Goal: Task Accomplishment & Management: Use online tool/utility

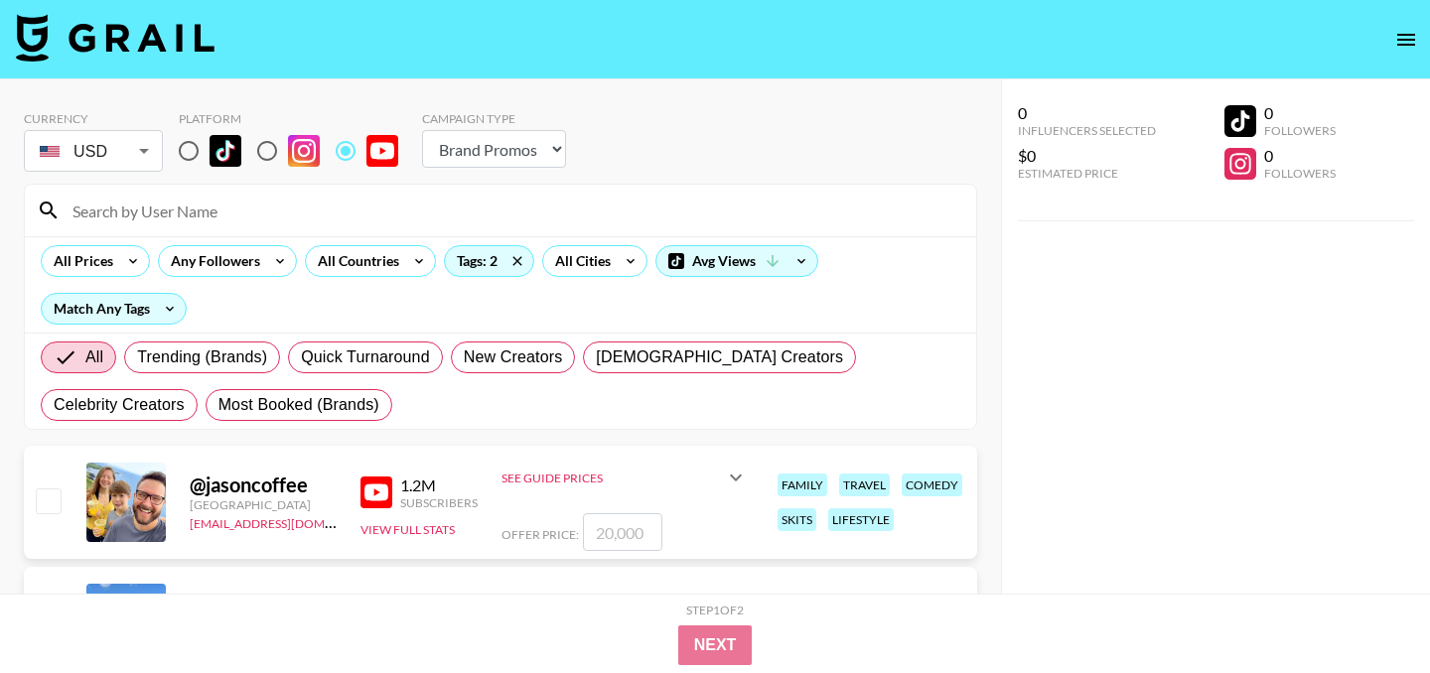
select select "Brand"
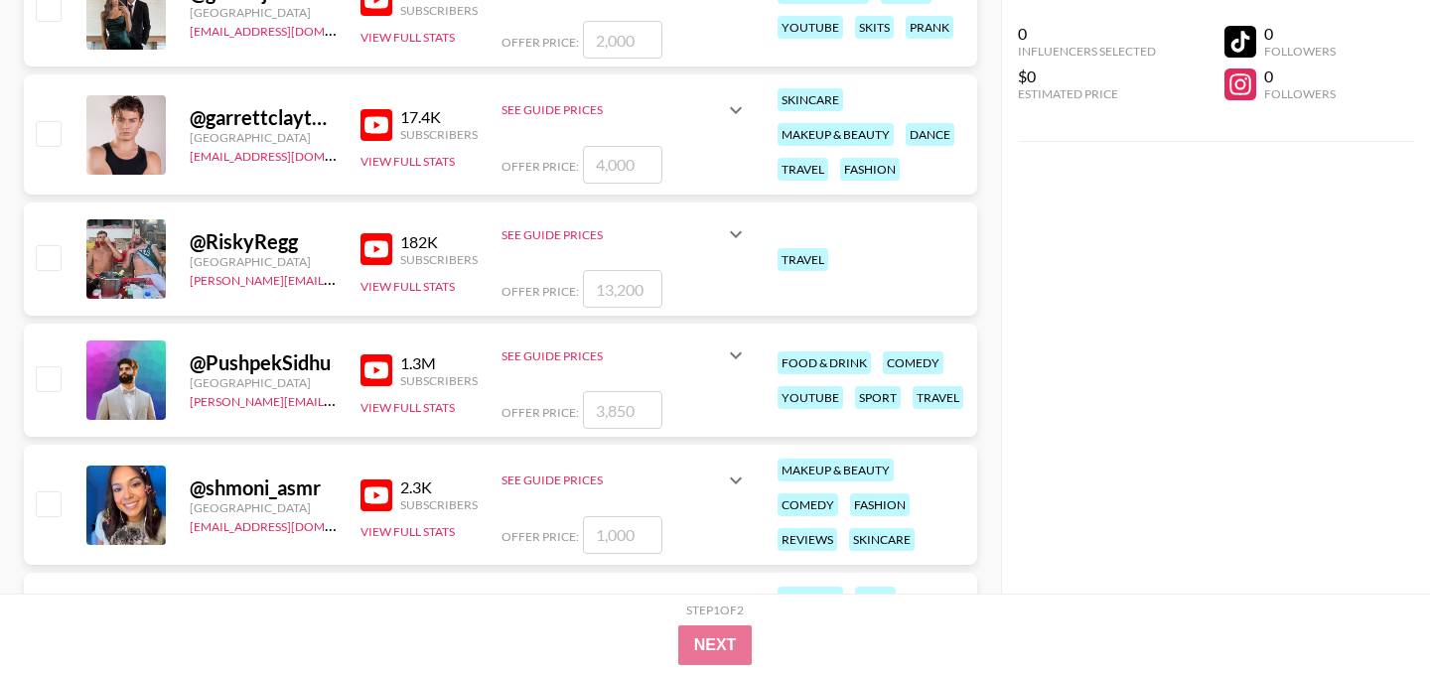
scroll to position [3683, 0]
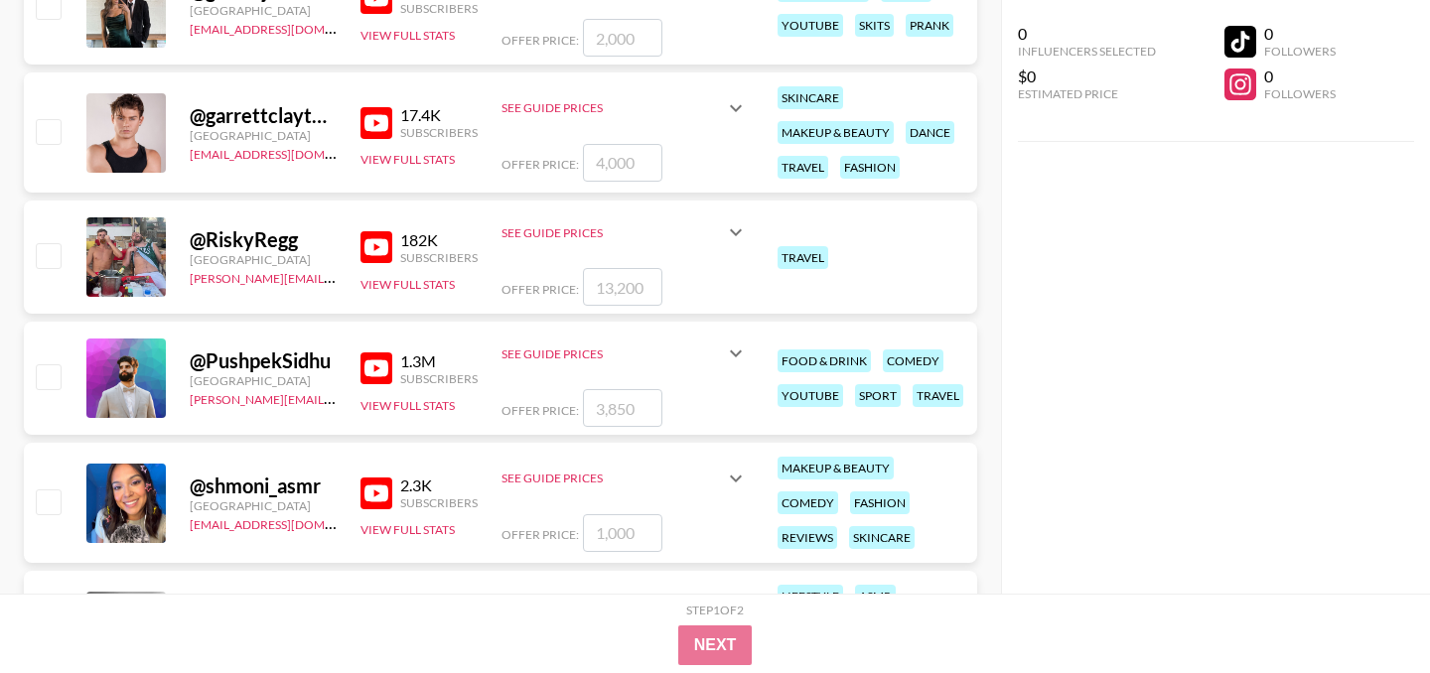
click at [743, 120] on div "See Guide Prices" at bounding box center [624, 108] width 246 height 48
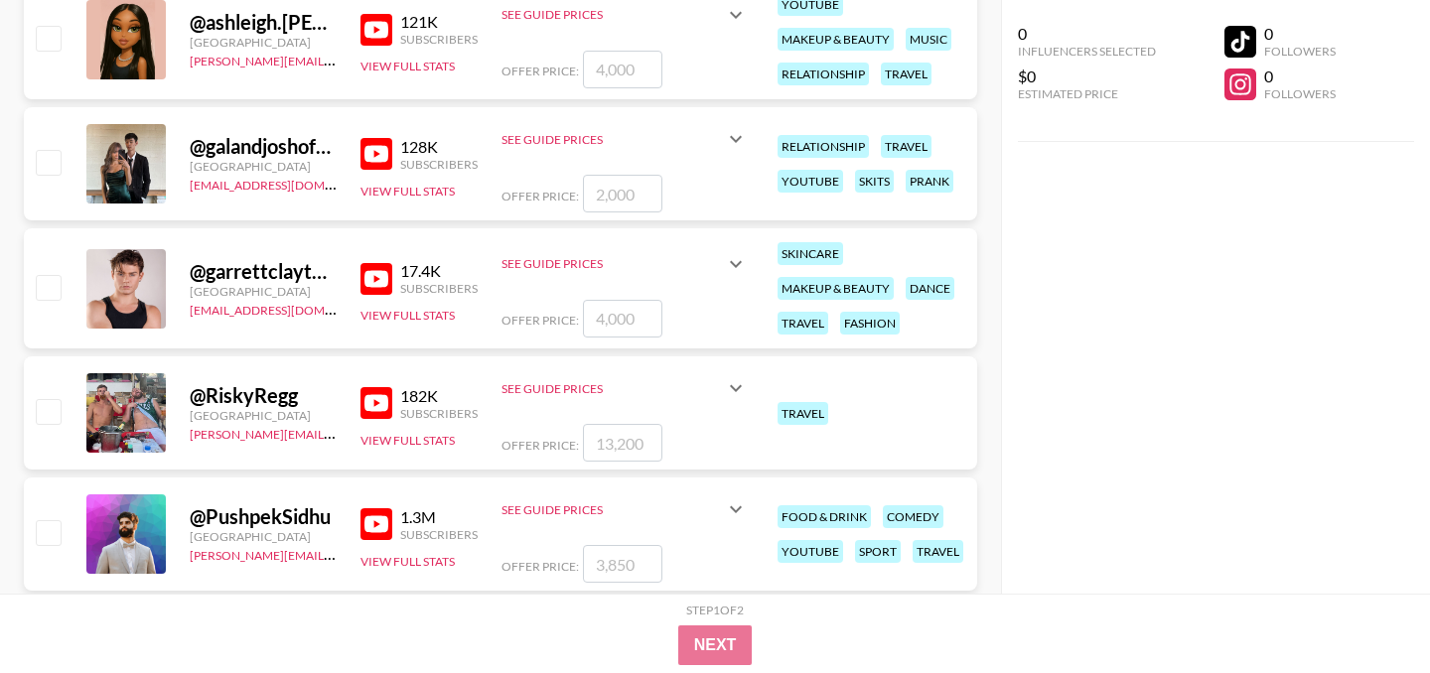
scroll to position [3530, 0]
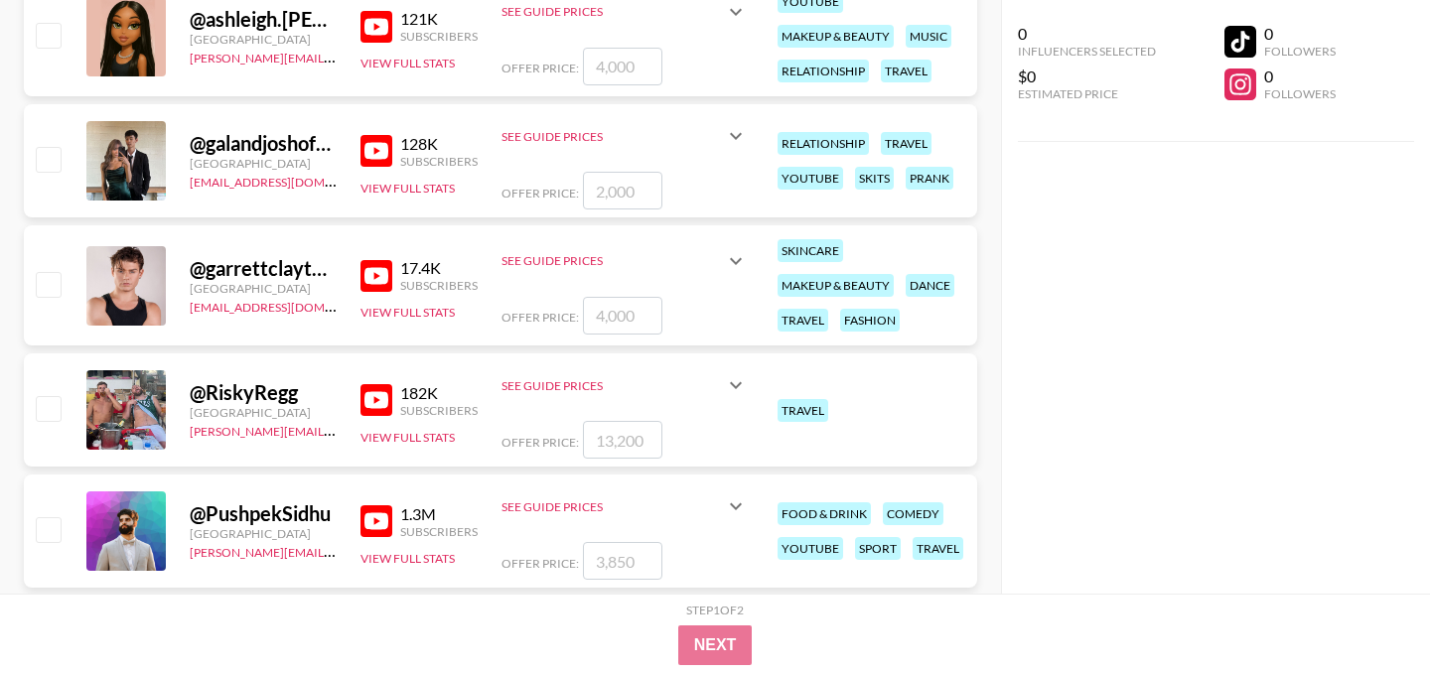
click at [724, 386] on icon at bounding box center [736, 385] width 24 height 24
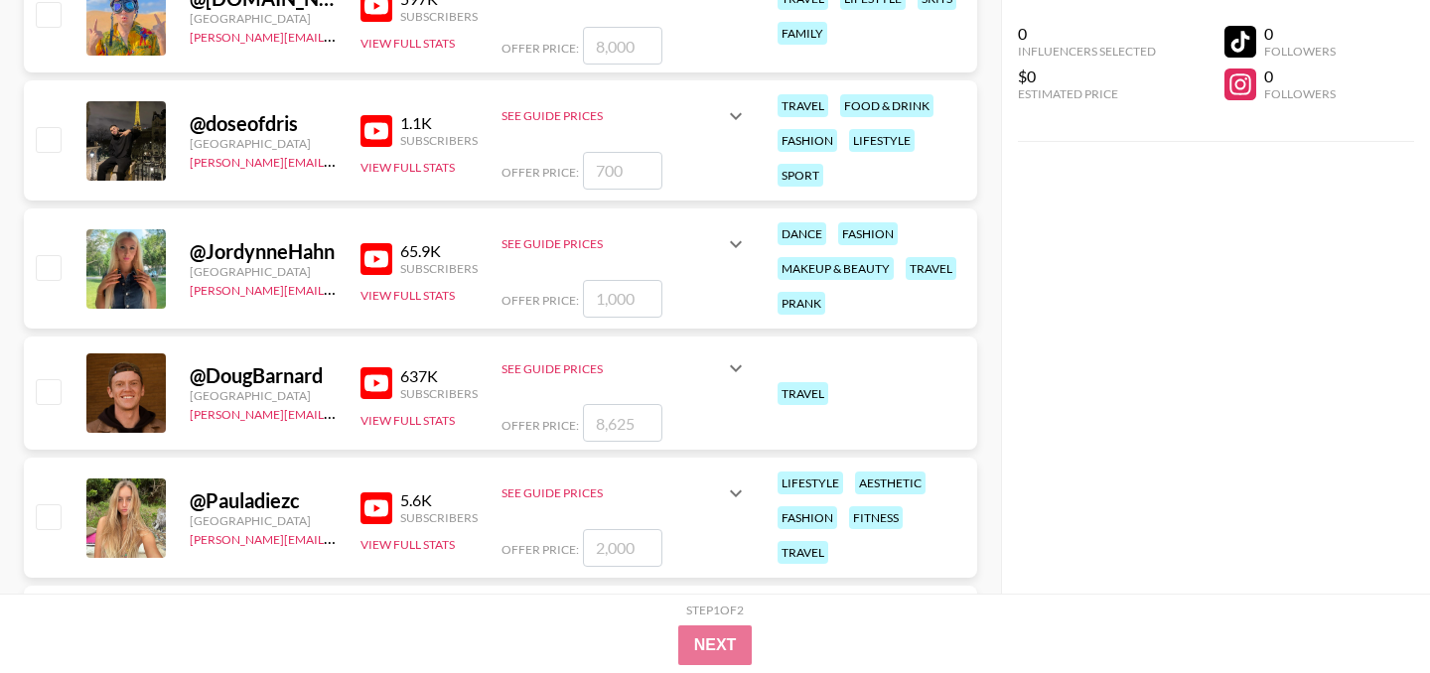
scroll to position [8543, 0]
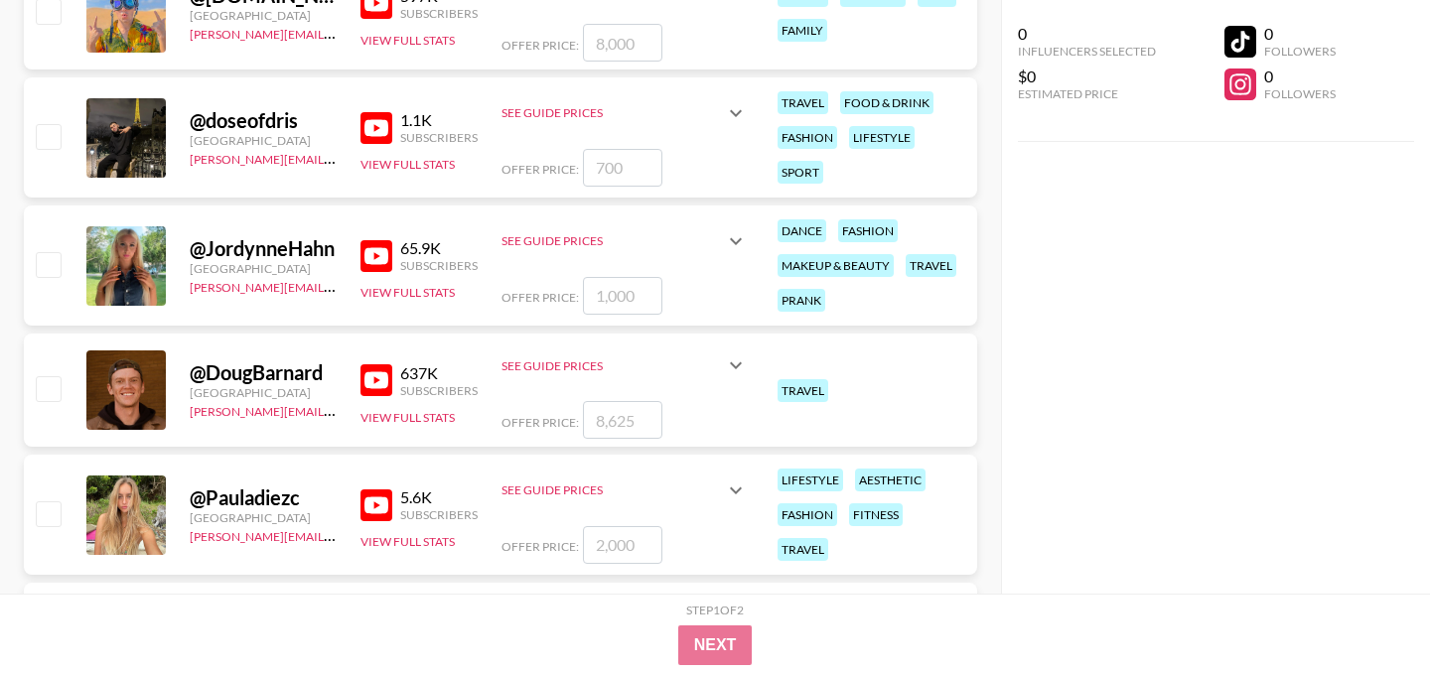
click at [60, 380] on input "checkbox" at bounding box center [48, 388] width 24 height 24
checkbox input "true"
type input "8625"
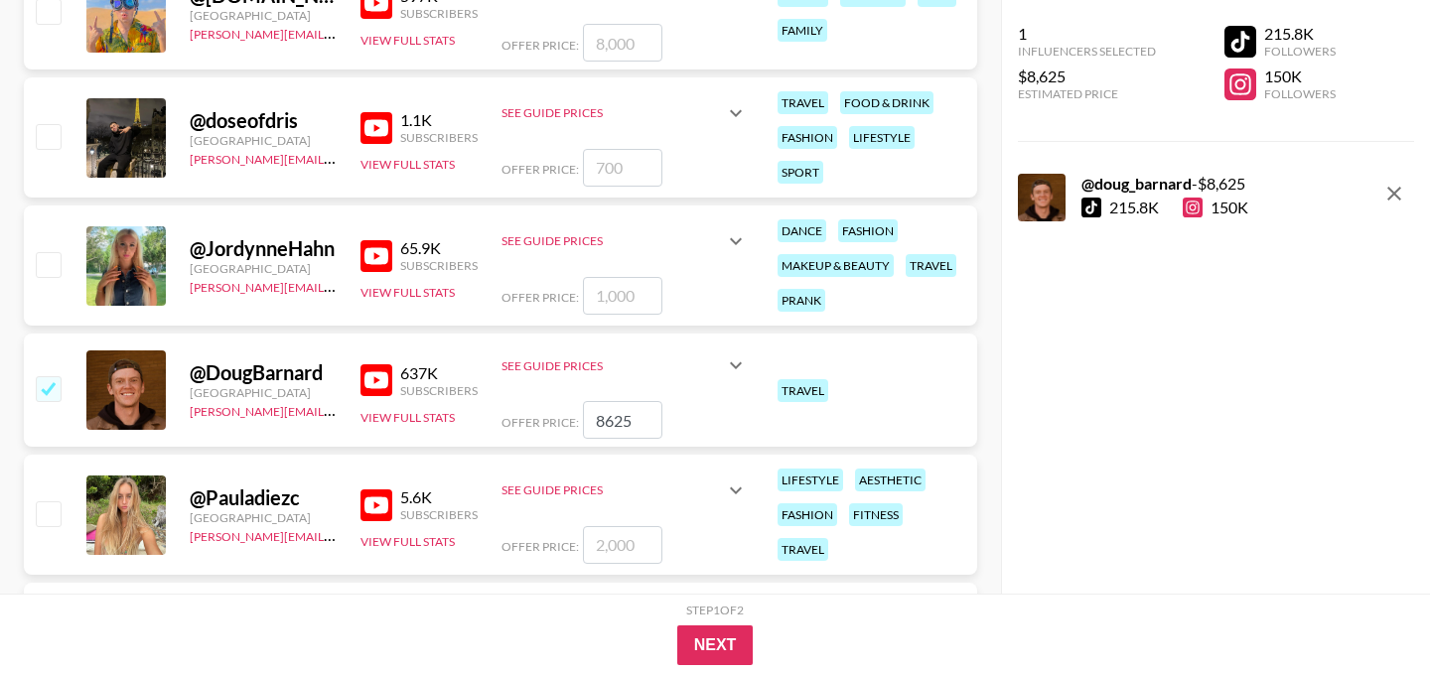
click at [51, 391] on input "checkbox" at bounding box center [48, 388] width 24 height 24
checkbox input "false"
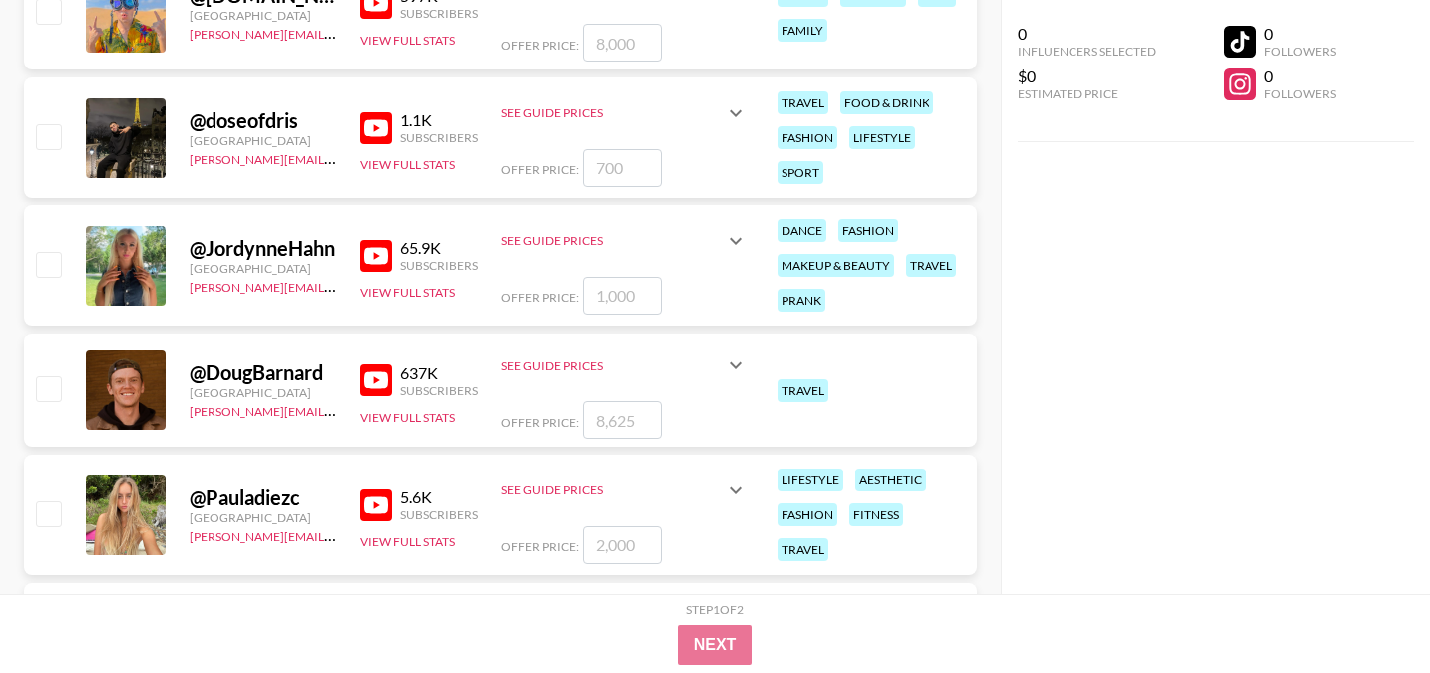
click at [51, 391] on input "checkbox" at bounding box center [48, 388] width 24 height 24
checkbox input "true"
type input "8625"
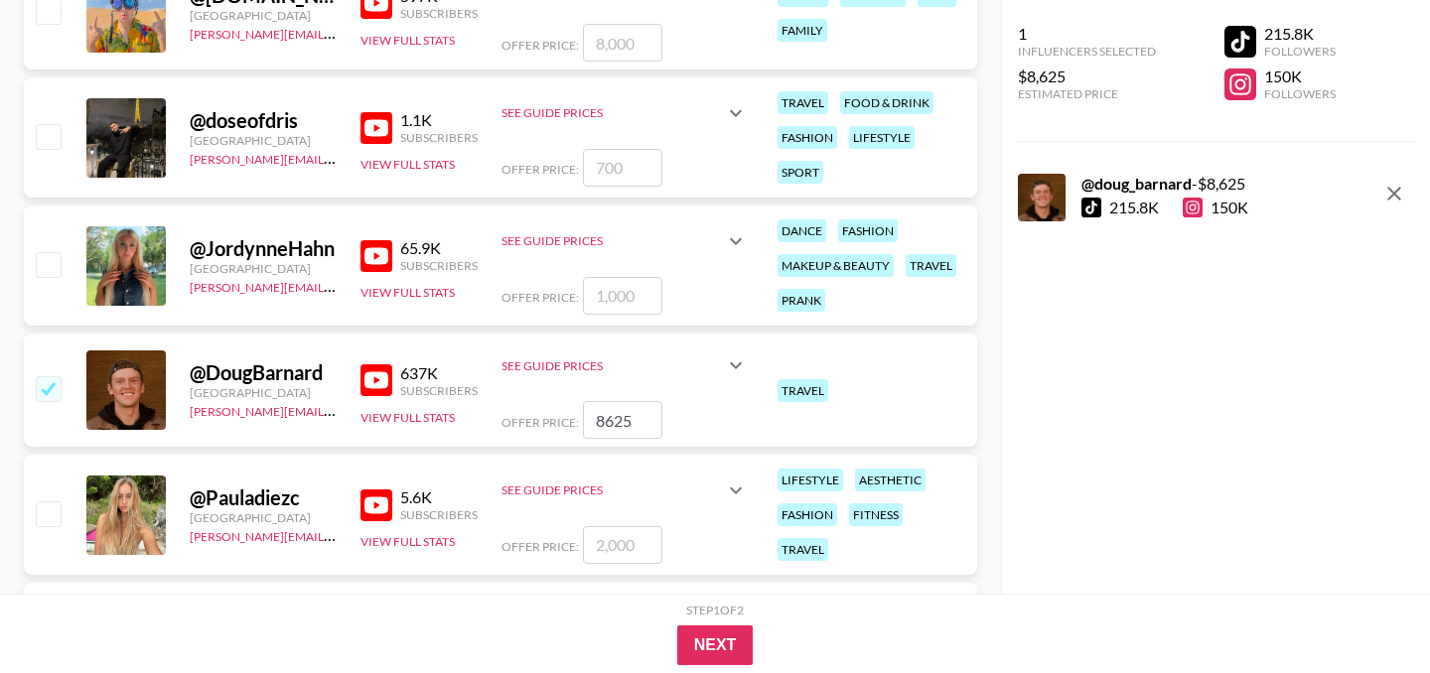
click at [724, 364] on icon at bounding box center [736, 366] width 24 height 24
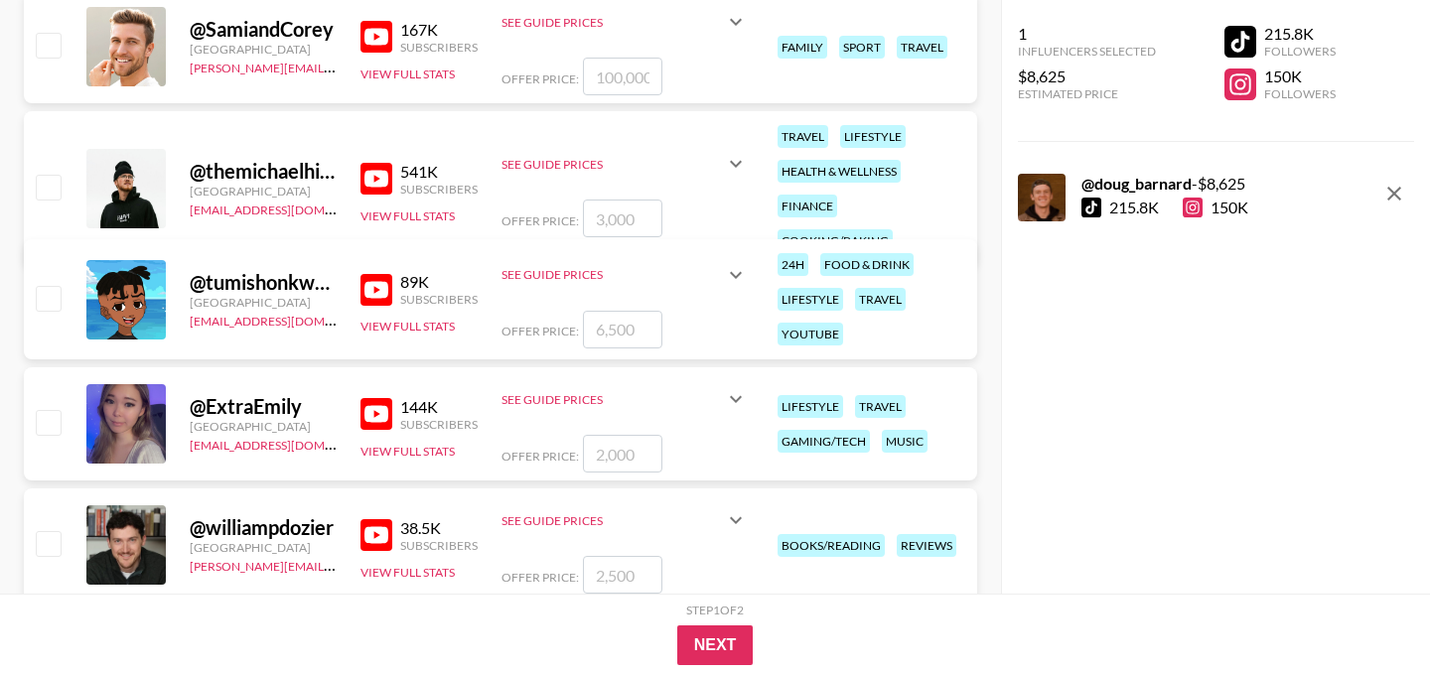
scroll to position [9740, 0]
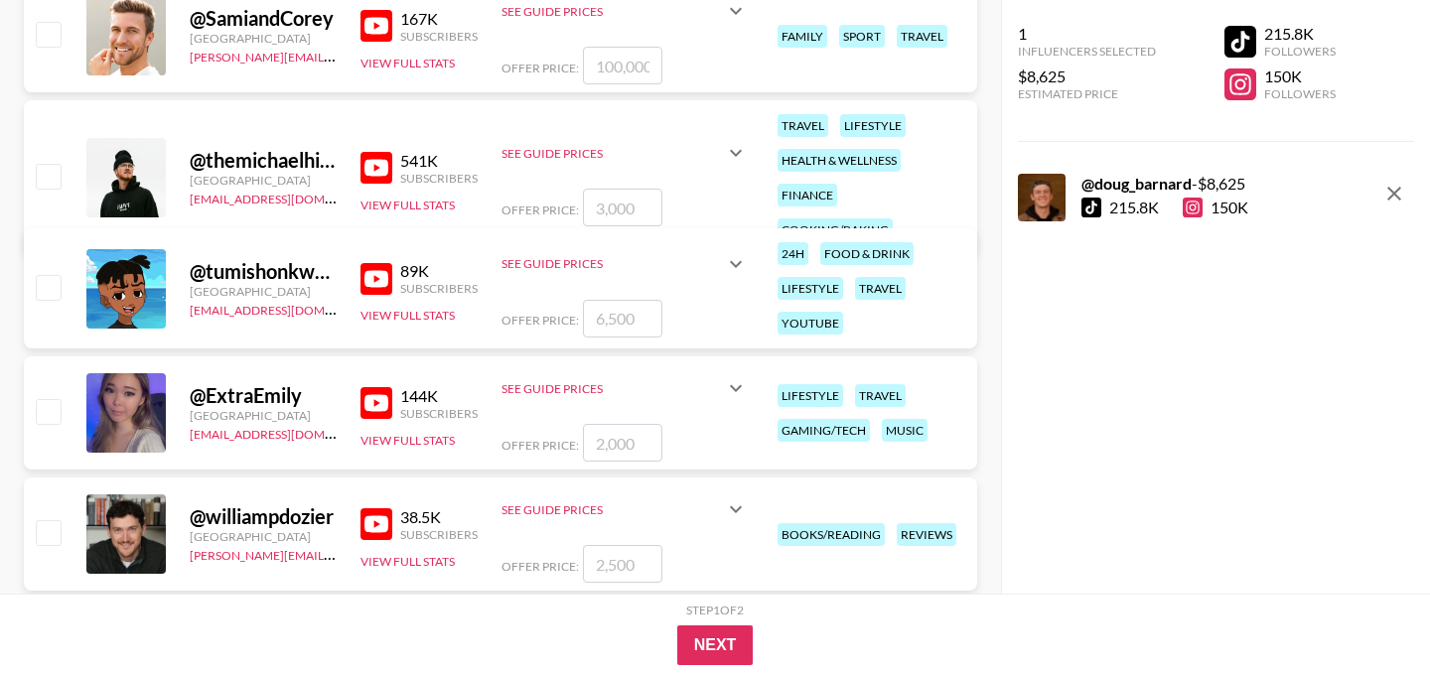
click at [724, 141] on icon at bounding box center [736, 153] width 24 height 24
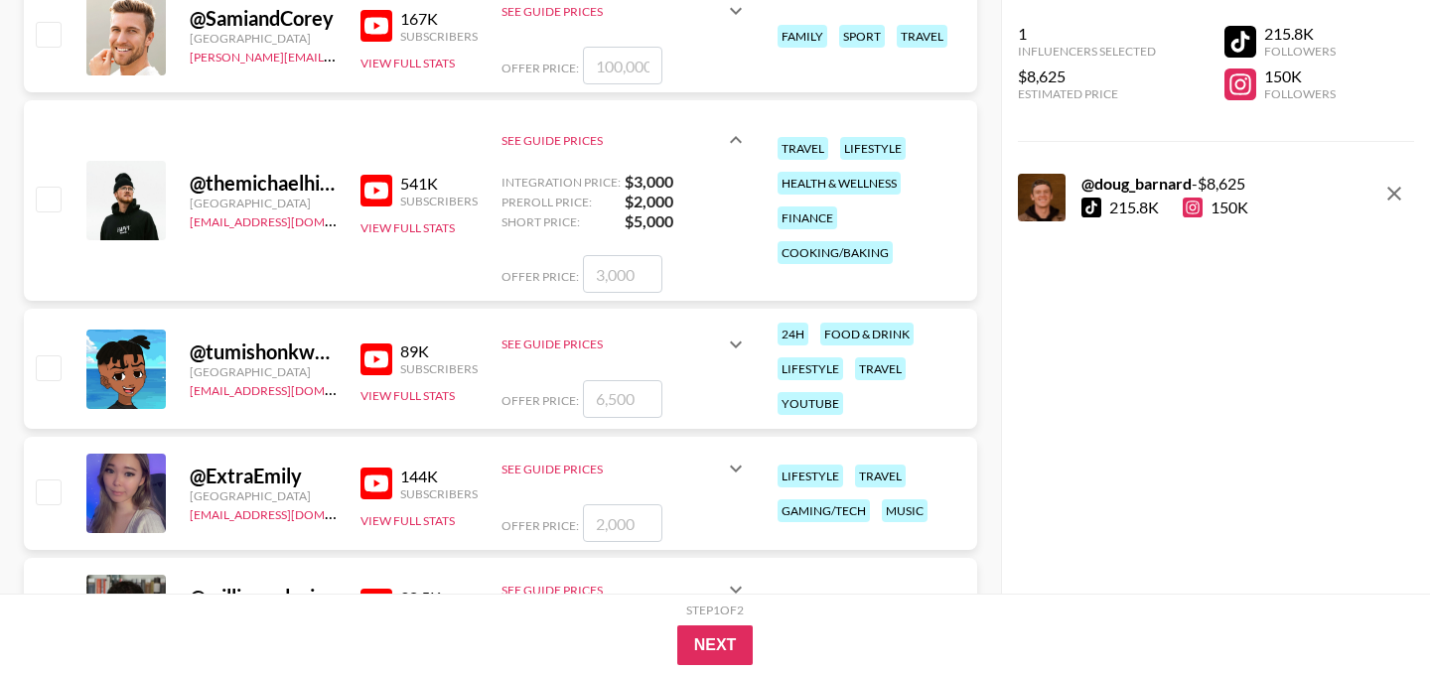
click at [383, 198] on img at bounding box center [376, 191] width 32 height 32
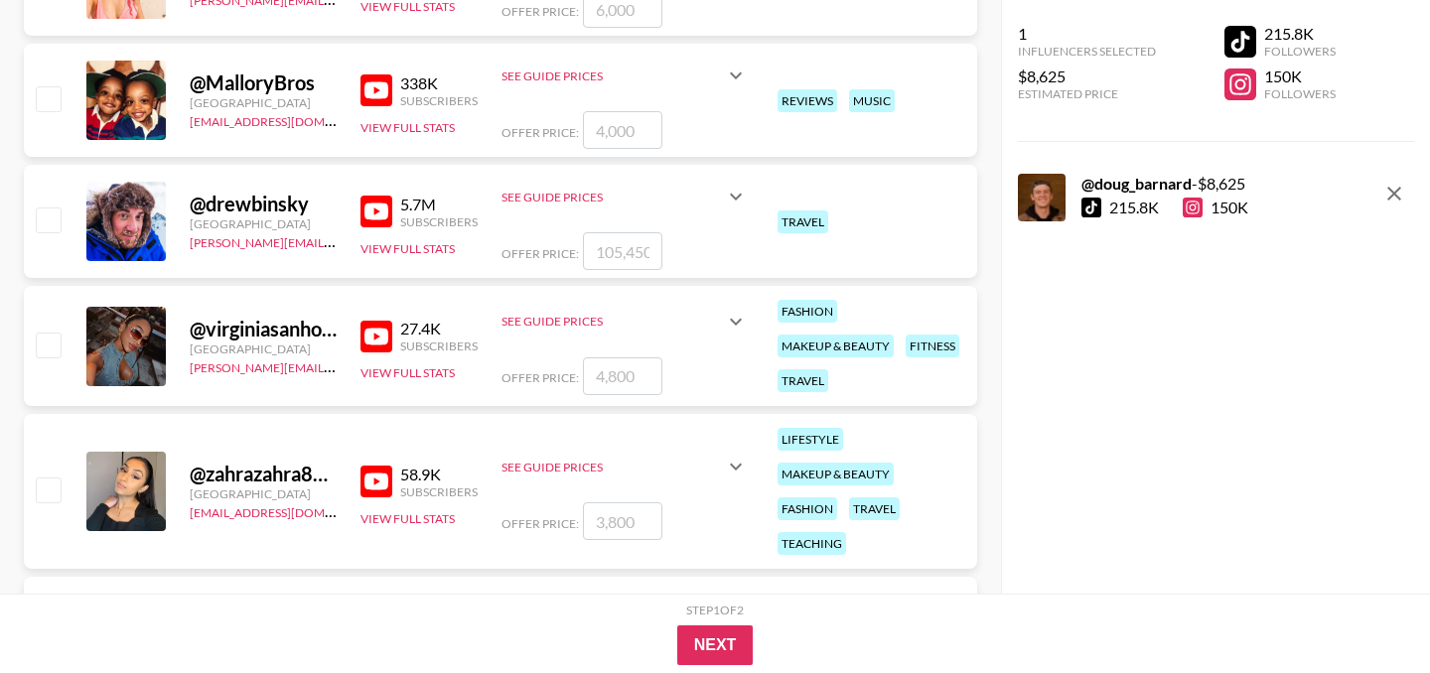
scroll to position [10894, 0]
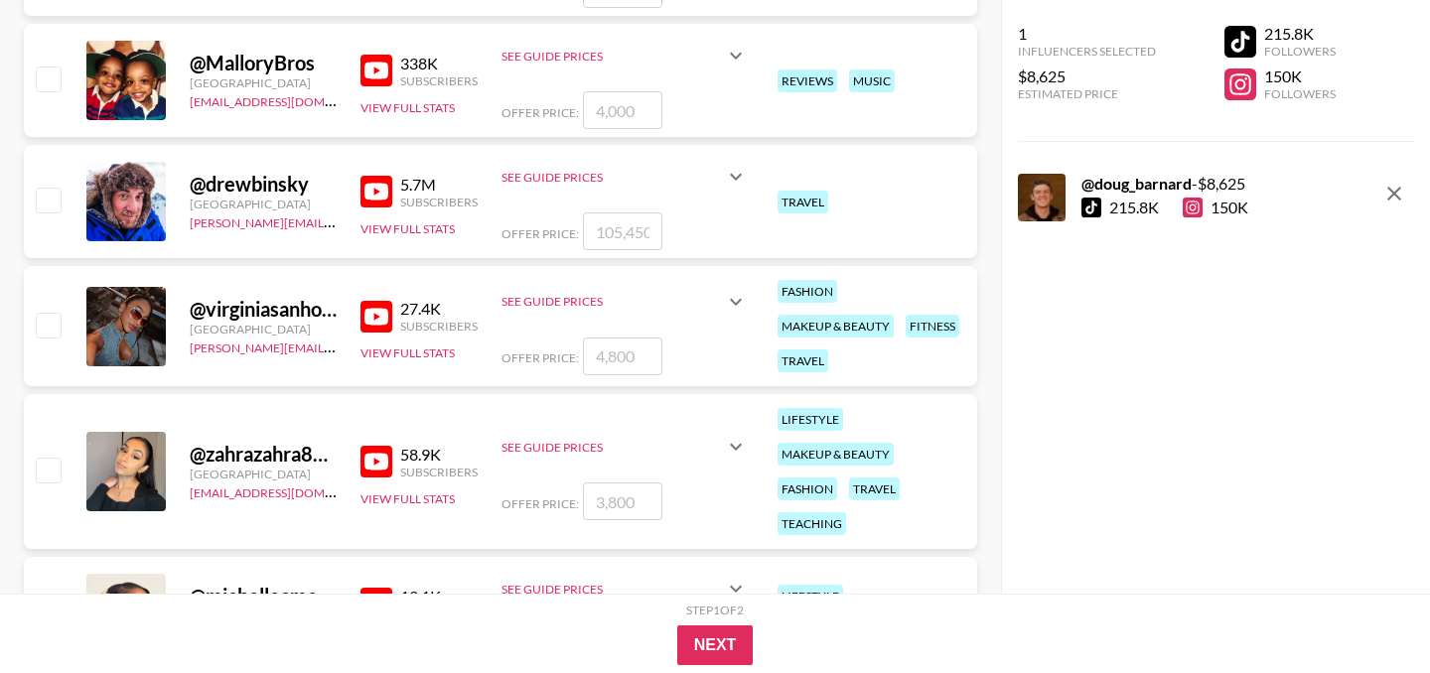
click at [724, 179] on icon at bounding box center [736, 177] width 24 height 24
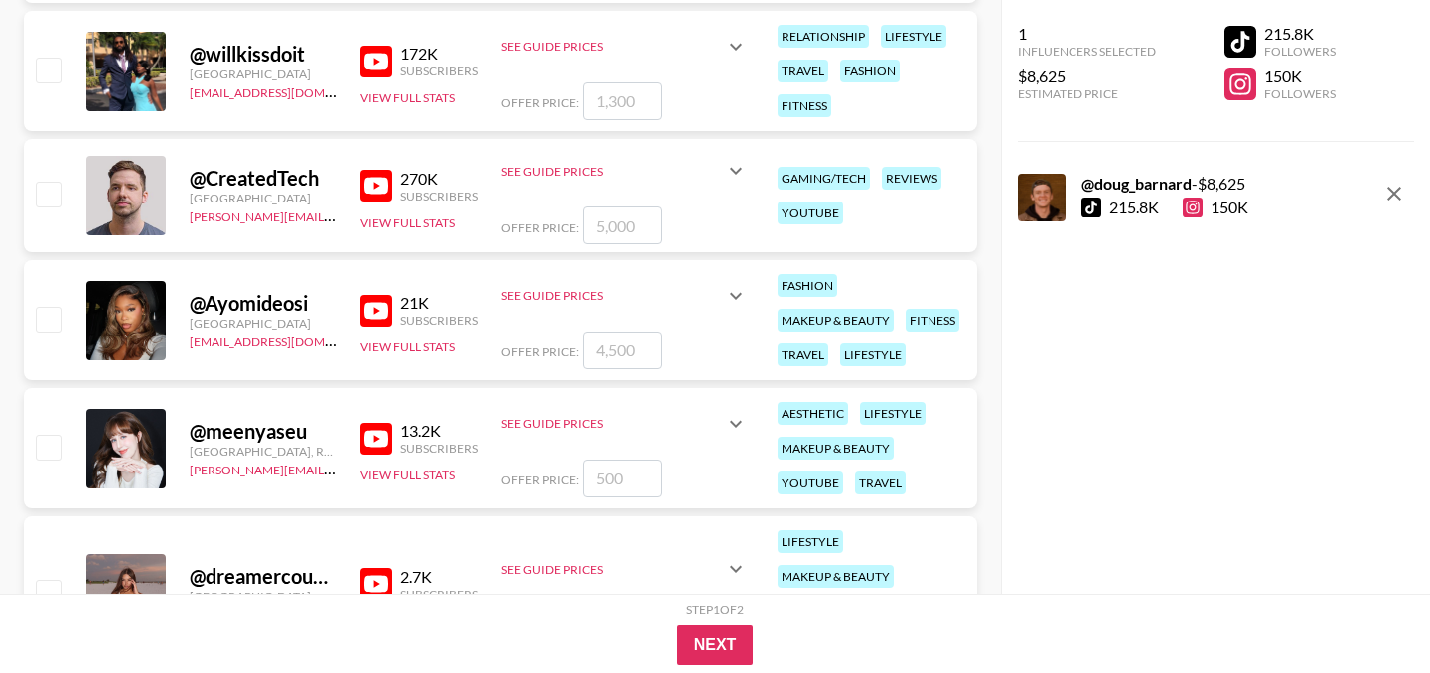
scroll to position [12654, 0]
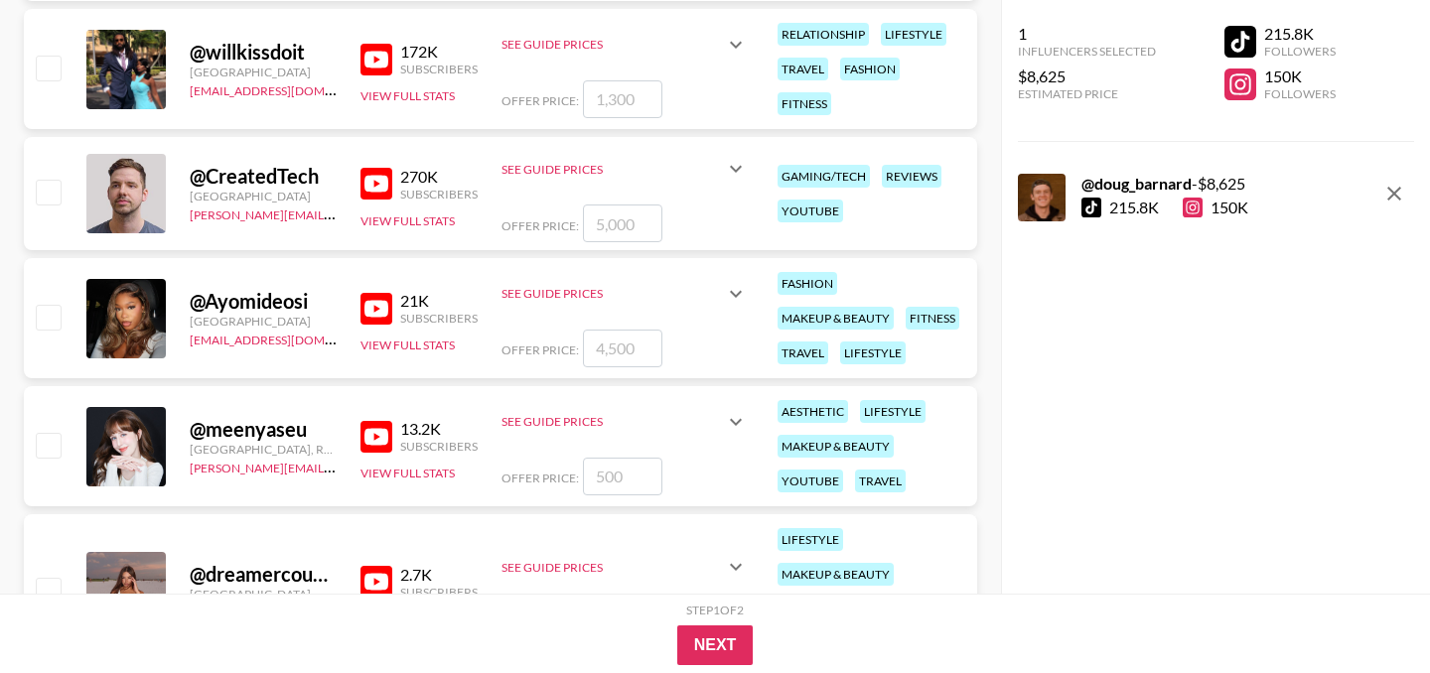
click at [387, 188] on img at bounding box center [376, 184] width 32 height 32
click at [737, 170] on icon at bounding box center [736, 169] width 24 height 24
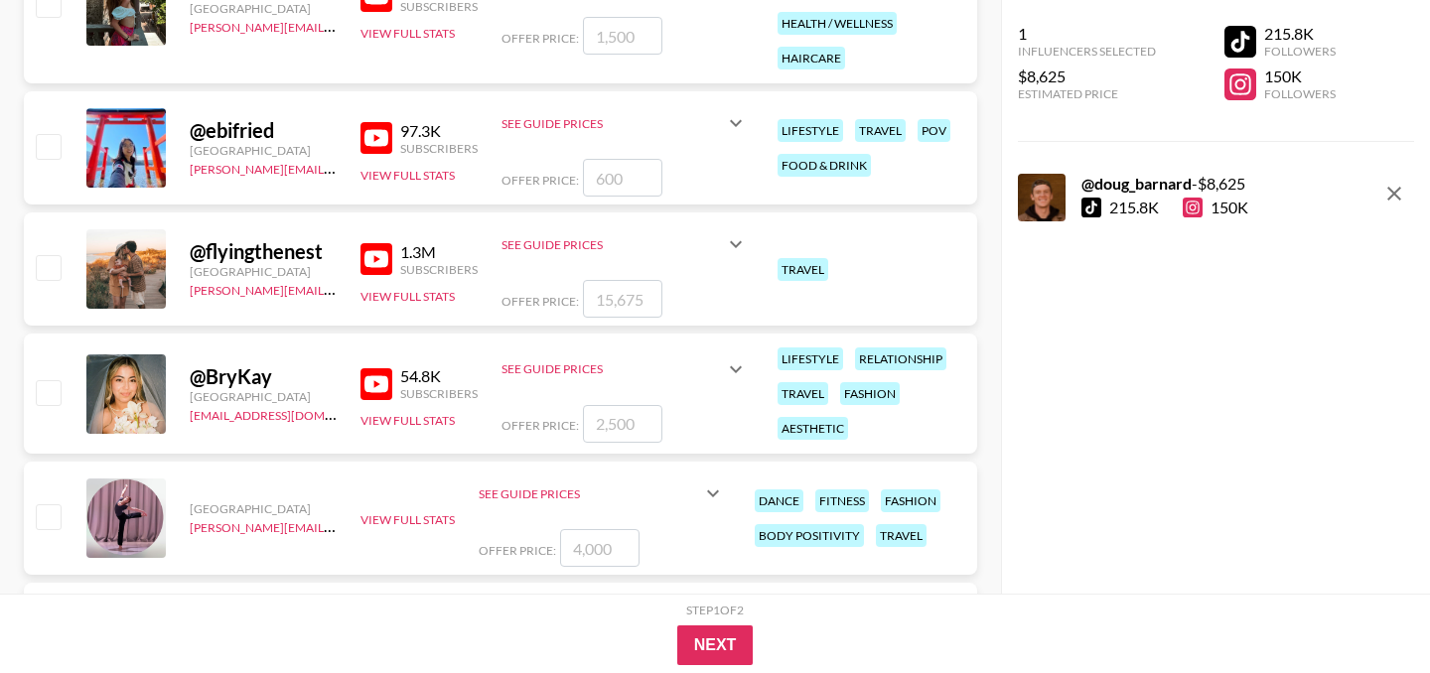
scroll to position [14917, 0]
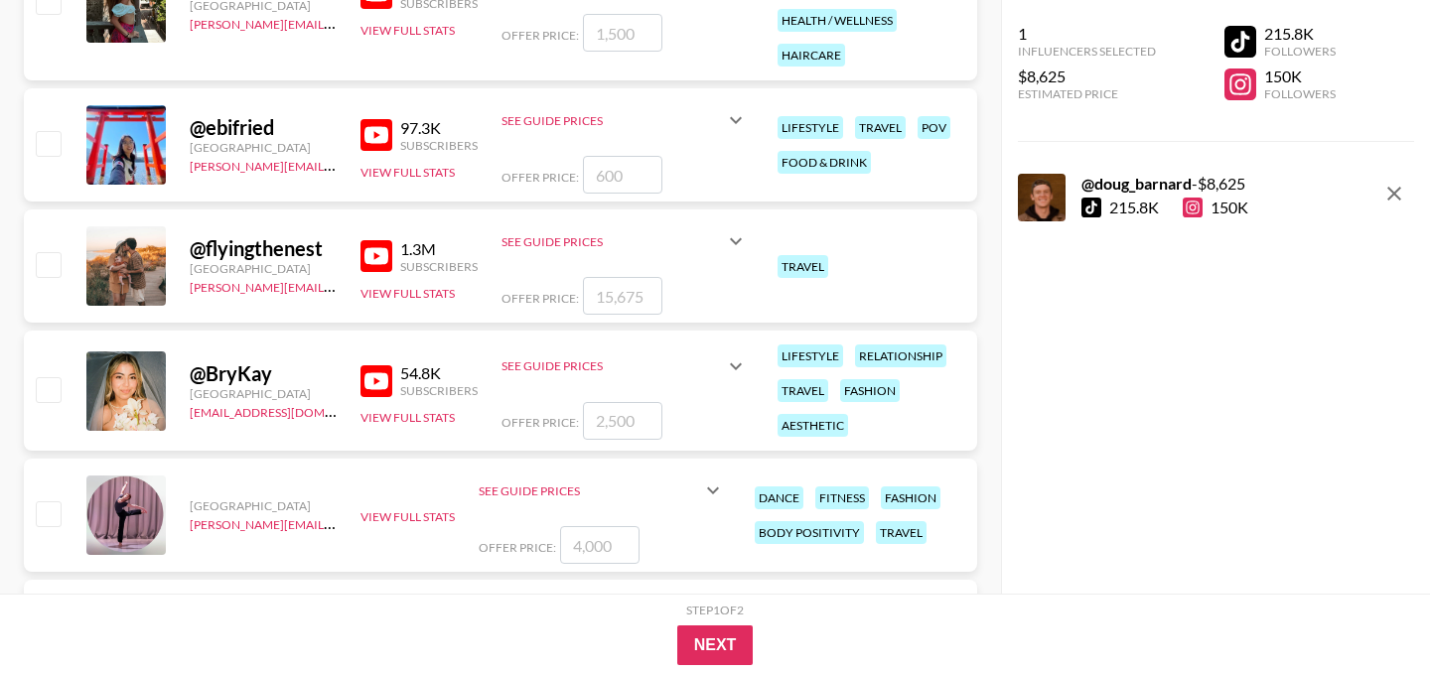
click at [740, 239] on icon at bounding box center [736, 241] width 24 height 24
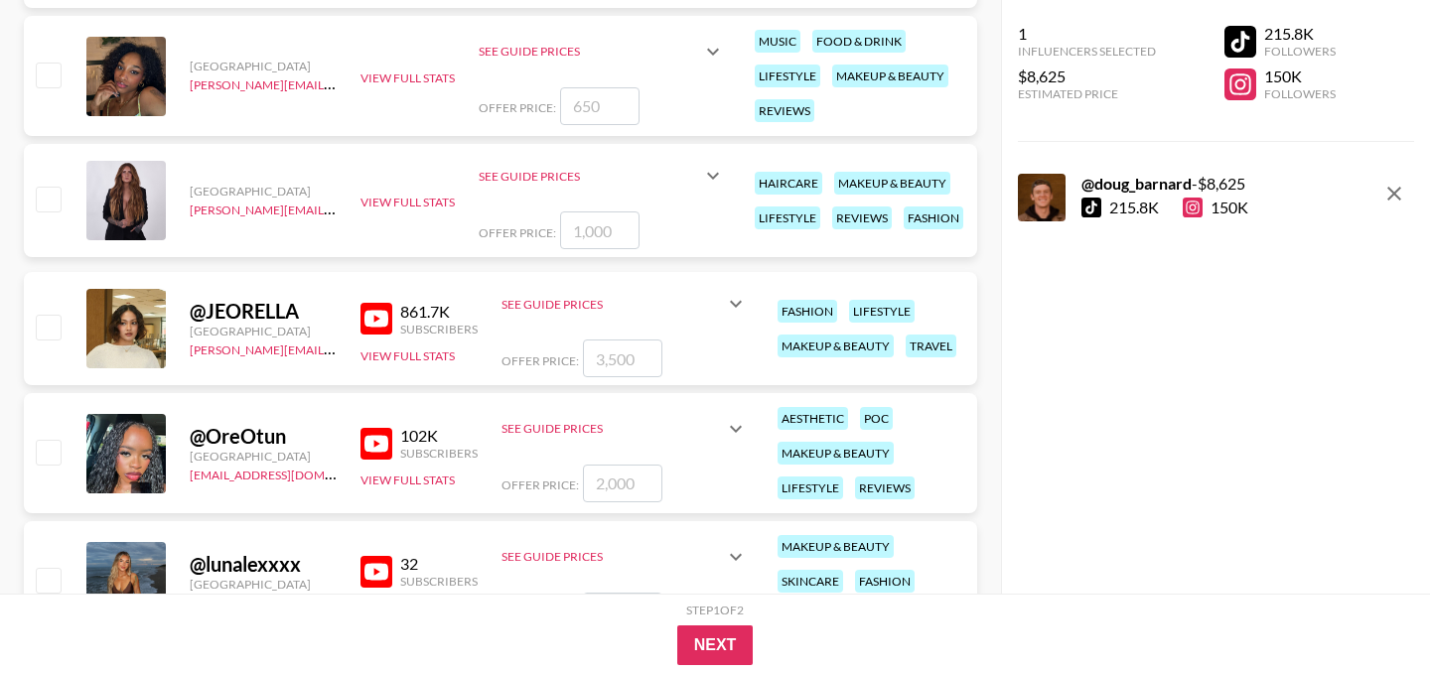
scroll to position [17575, 0]
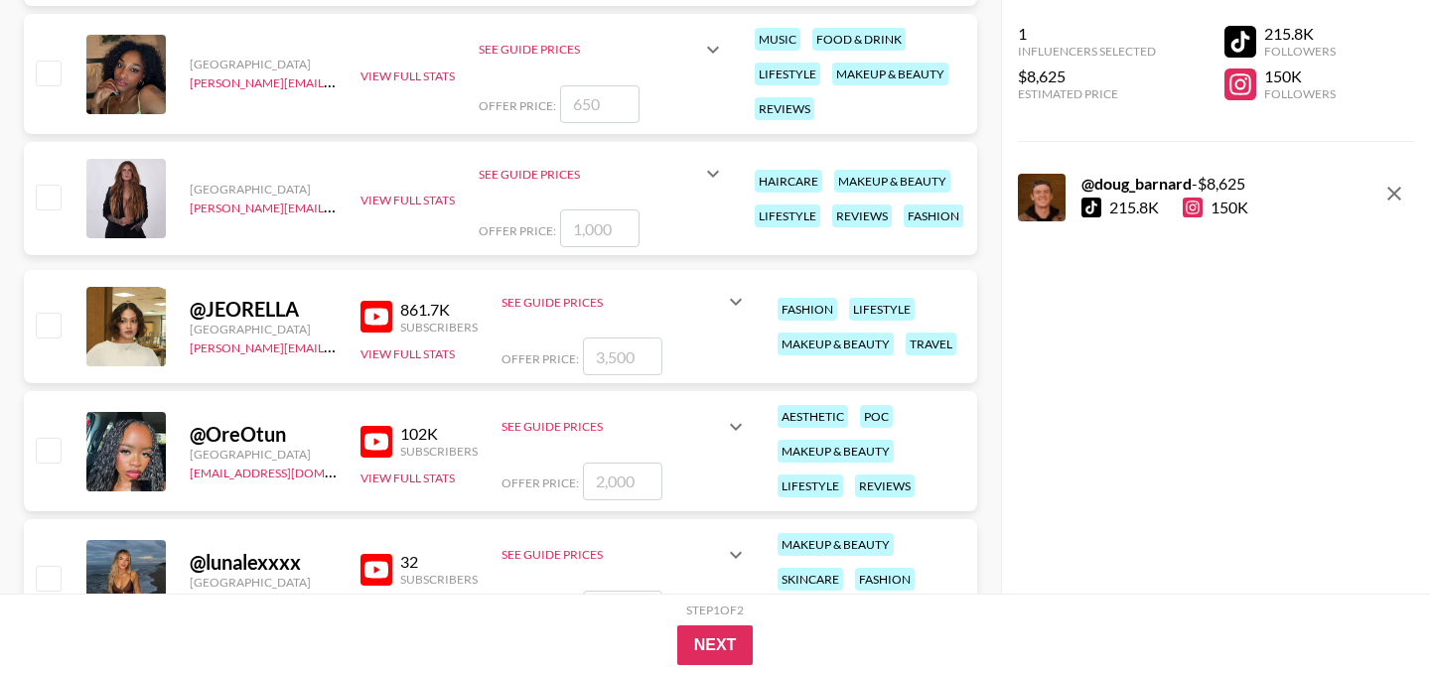
click at [745, 306] on icon at bounding box center [736, 302] width 24 height 24
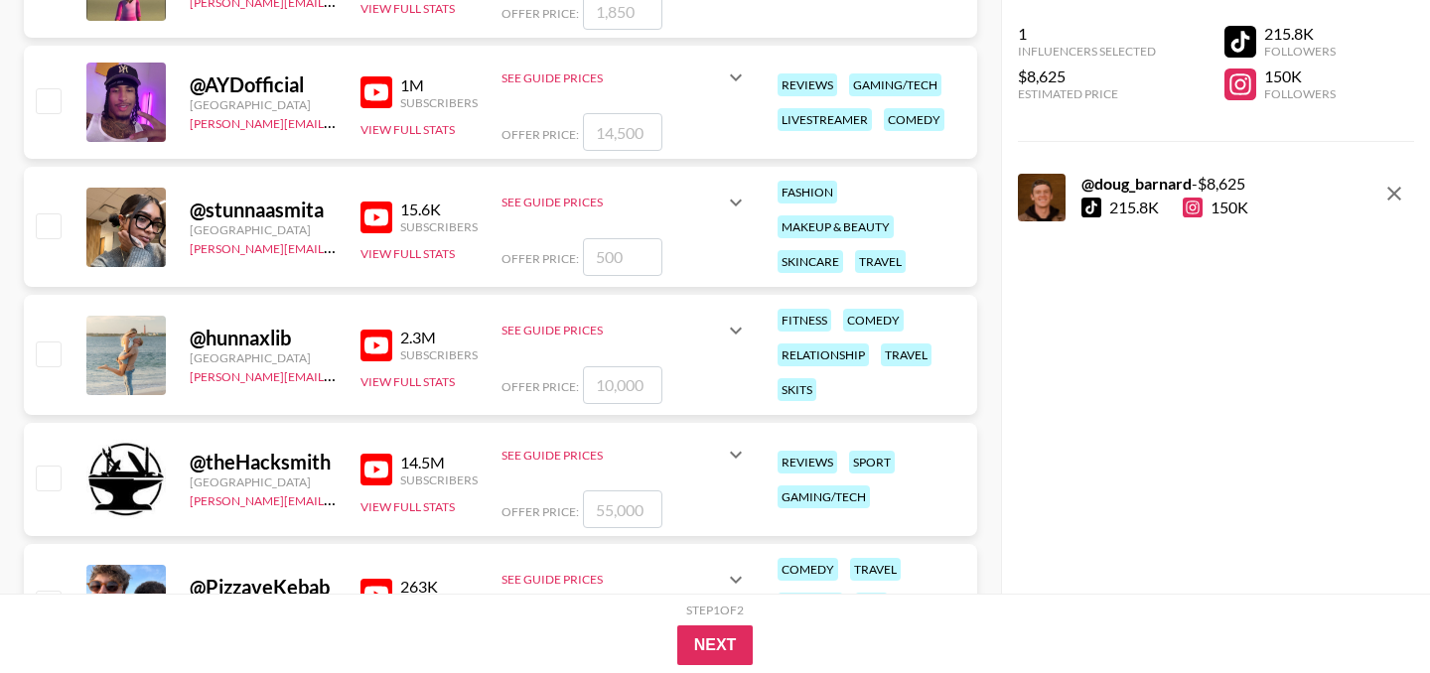
scroll to position [5339, 0]
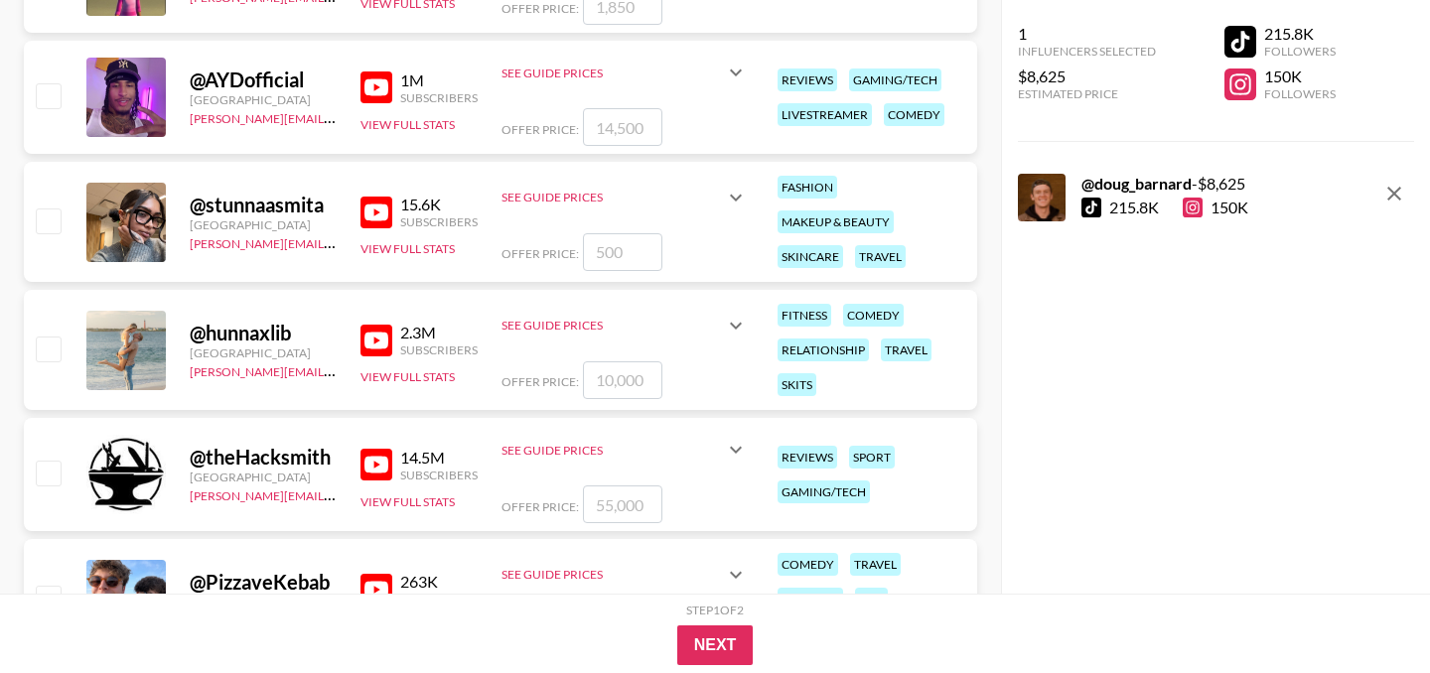
click at [729, 318] on icon at bounding box center [736, 326] width 24 height 24
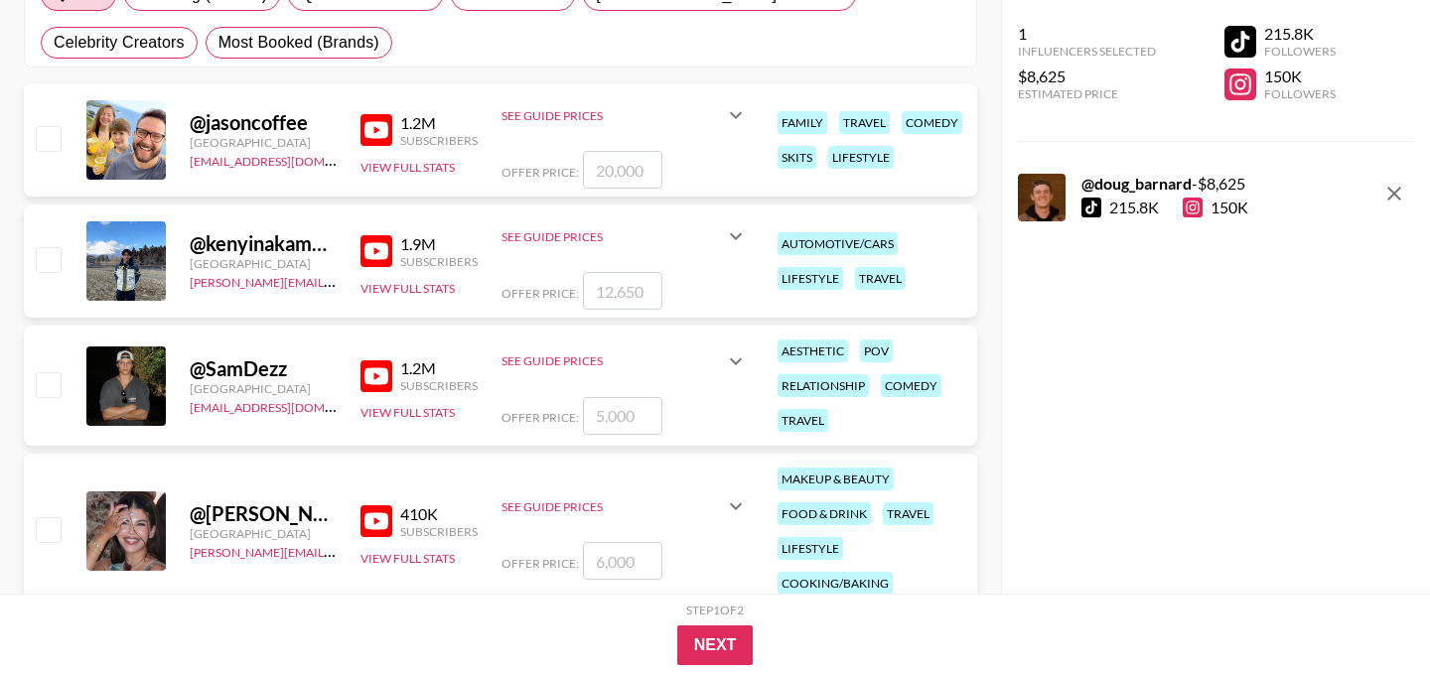
scroll to position [387, 0]
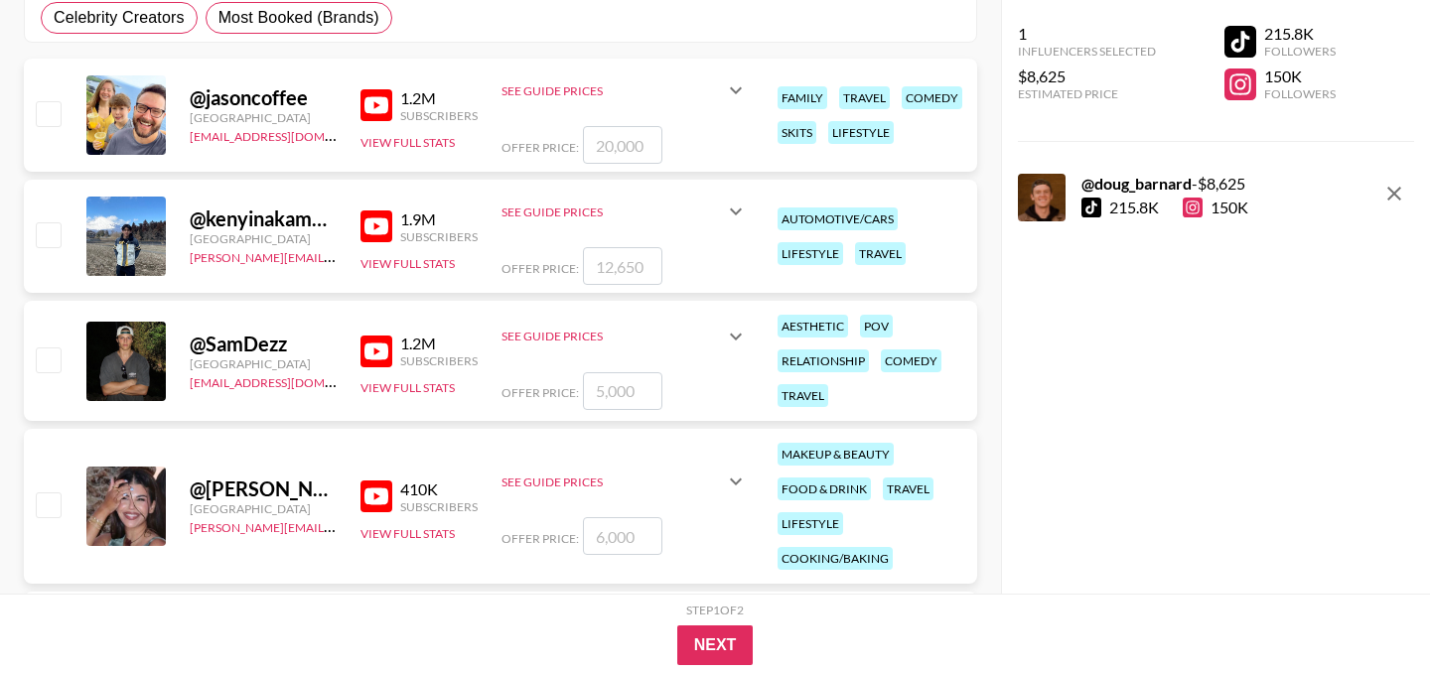
click at [725, 206] on icon at bounding box center [736, 212] width 24 height 24
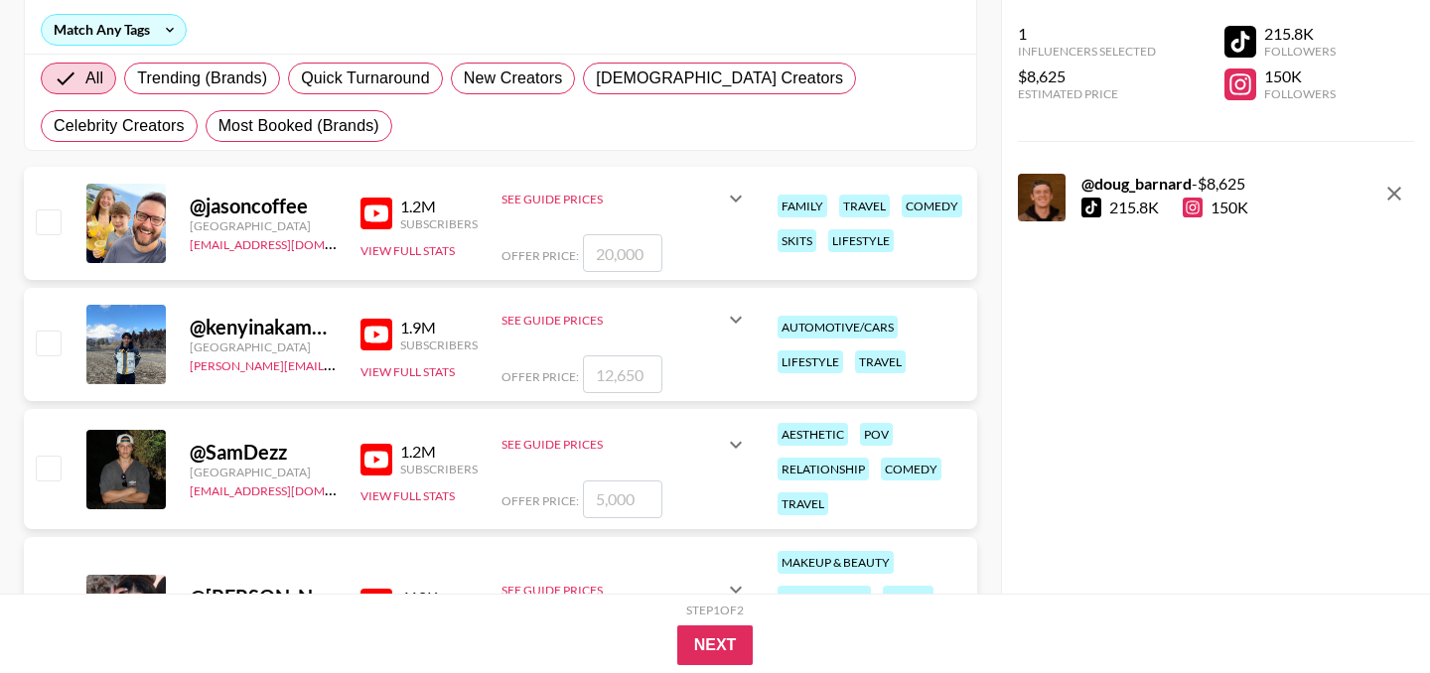
scroll to position [0, 0]
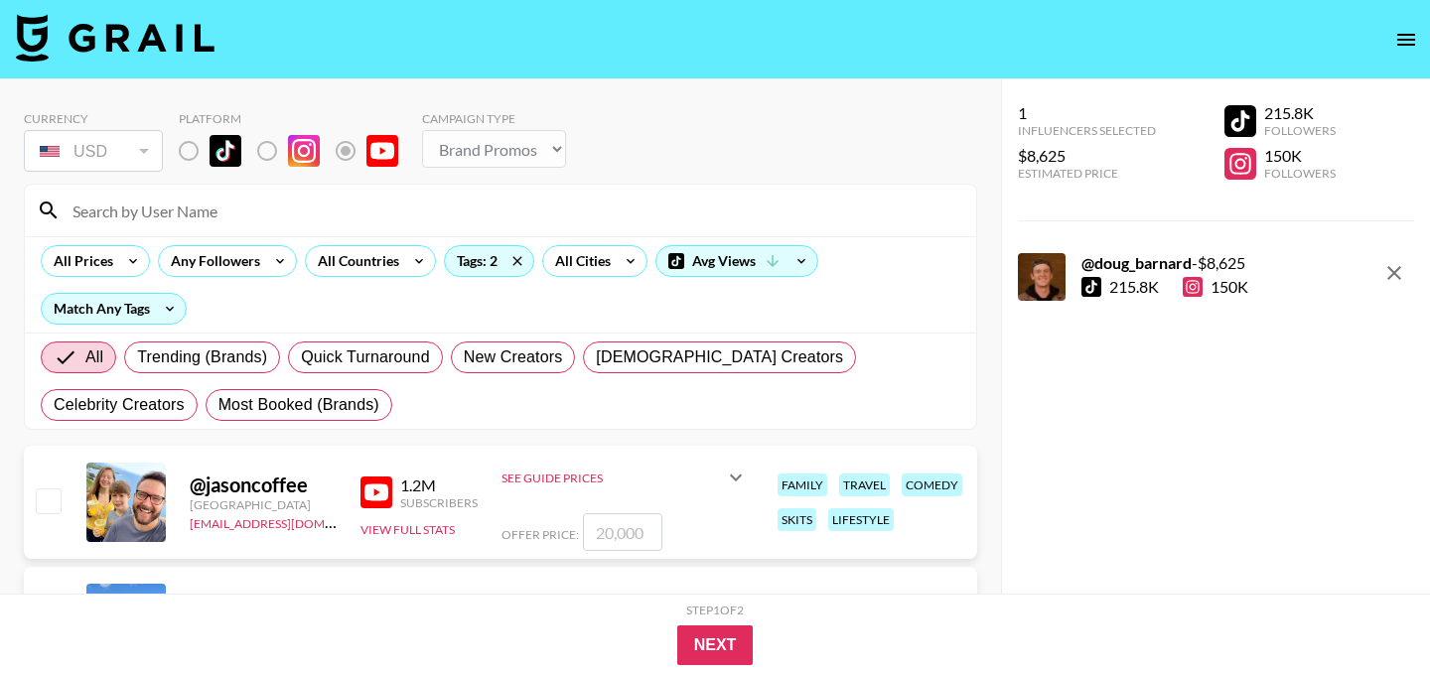
click at [223, 214] on input at bounding box center [513, 211] width 904 height 32
click at [347, 205] on input at bounding box center [513, 211] width 904 height 32
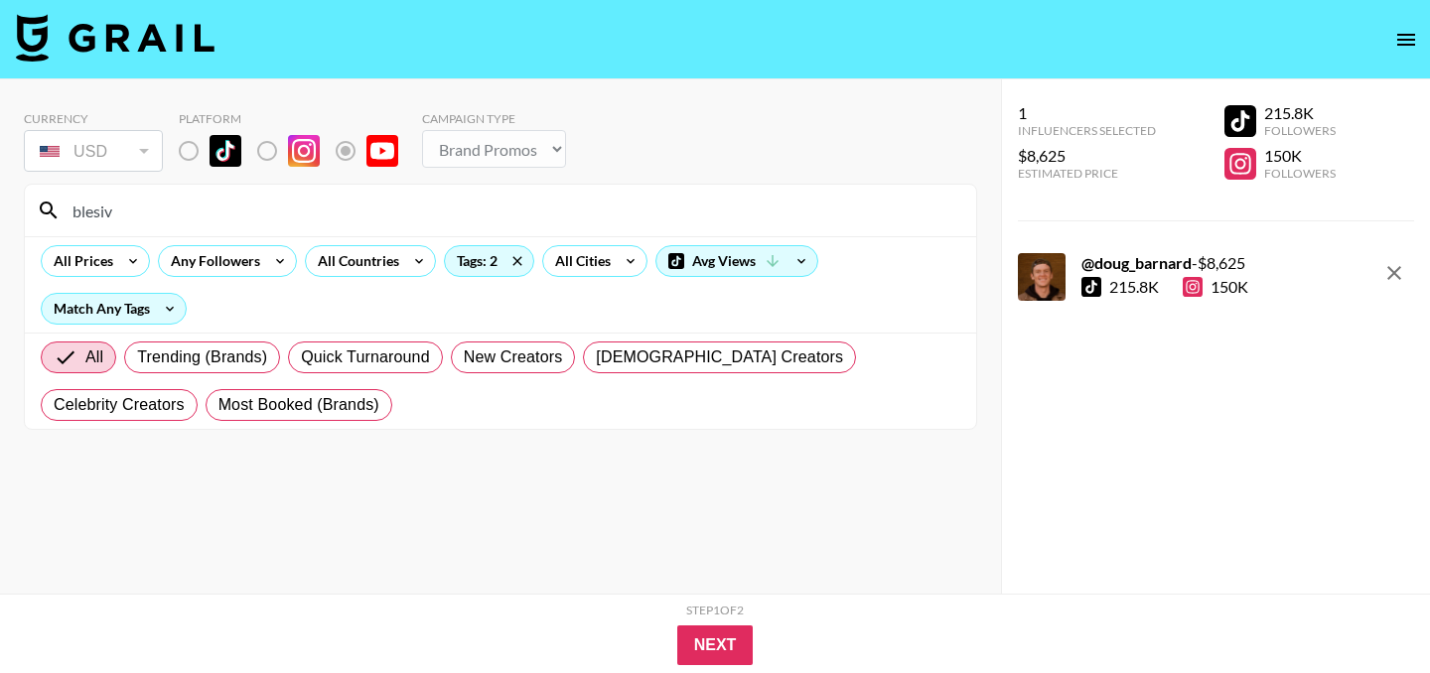
type input "blesiv"
click at [130, 209] on input "blesiv" at bounding box center [513, 211] width 904 height 32
